Goal: Task Accomplishment & Management: Use online tool/utility

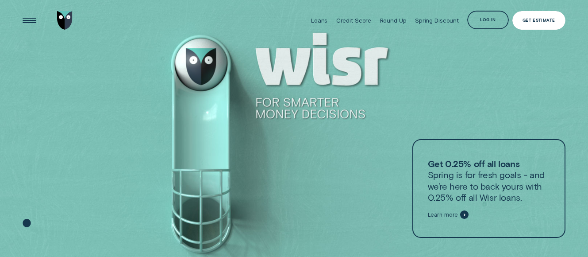
click at [550, 19] on div "Get Estimate" at bounding box center [539, 21] width 32 height 4
click at [548, 17] on div "Get Estimate" at bounding box center [538, 20] width 53 height 19
